Goal: Find specific page/section: Find specific page/section

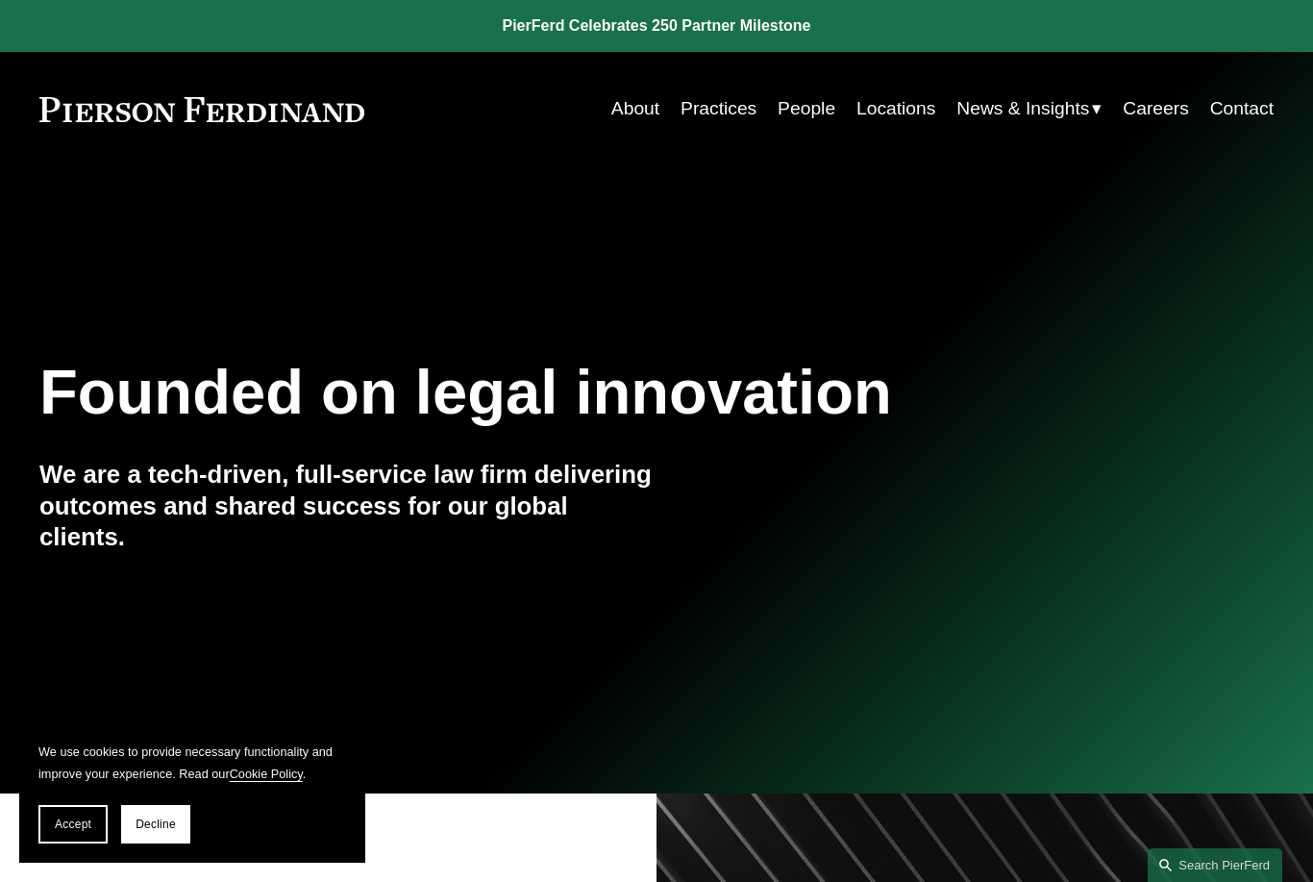
click at [1158, 107] on link "Careers" at bounding box center [1156, 108] width 66 height 37
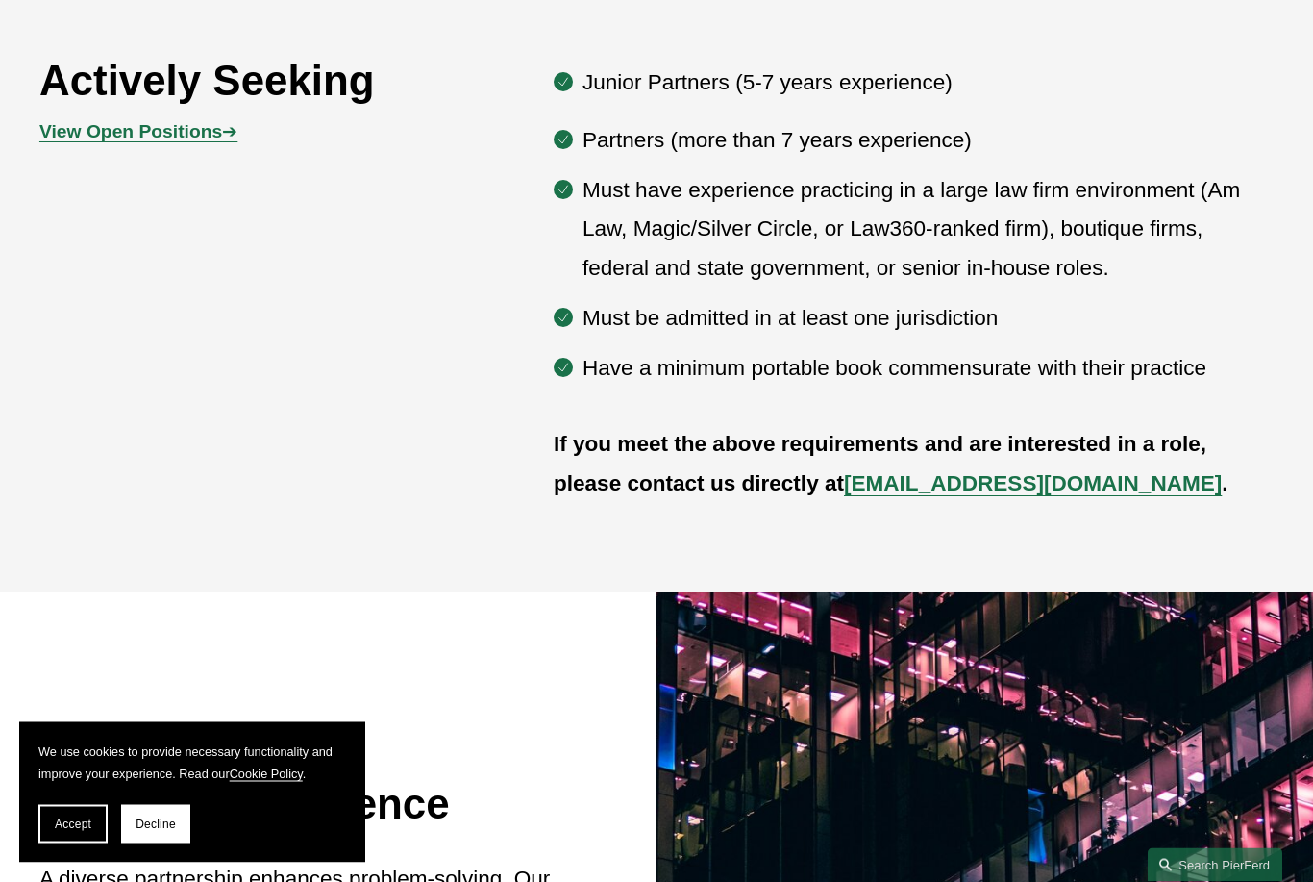
scroll to position [1129, 0]
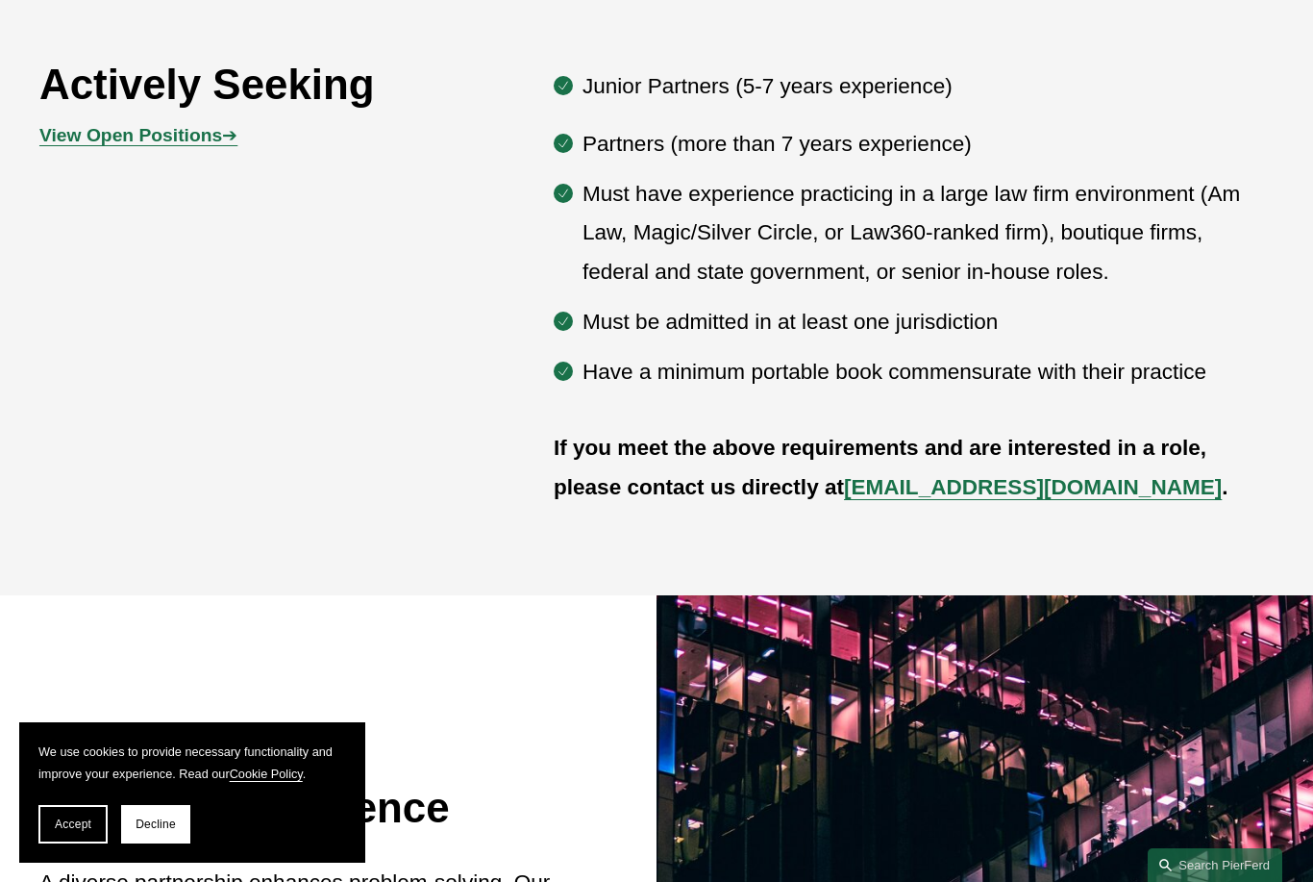
click at [75, 145] on strong "View Open Positions" at bounding box center [130, 135] width 183 height 20
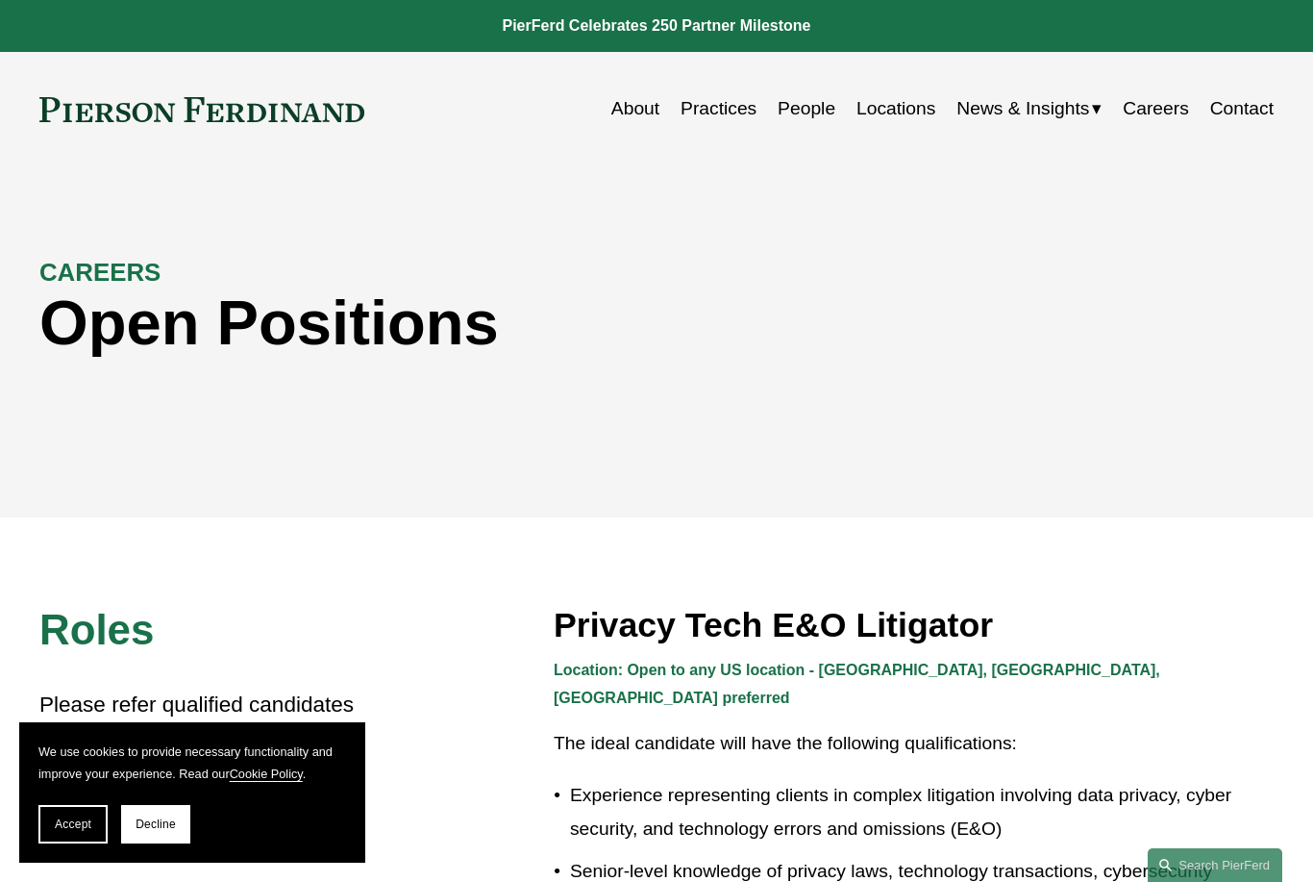
click at [1159, 126] on link "Careers" at bounding box center [1156, 108] width 66 height 37
